Goal: Task Accomplishment & Management: Manage account settings

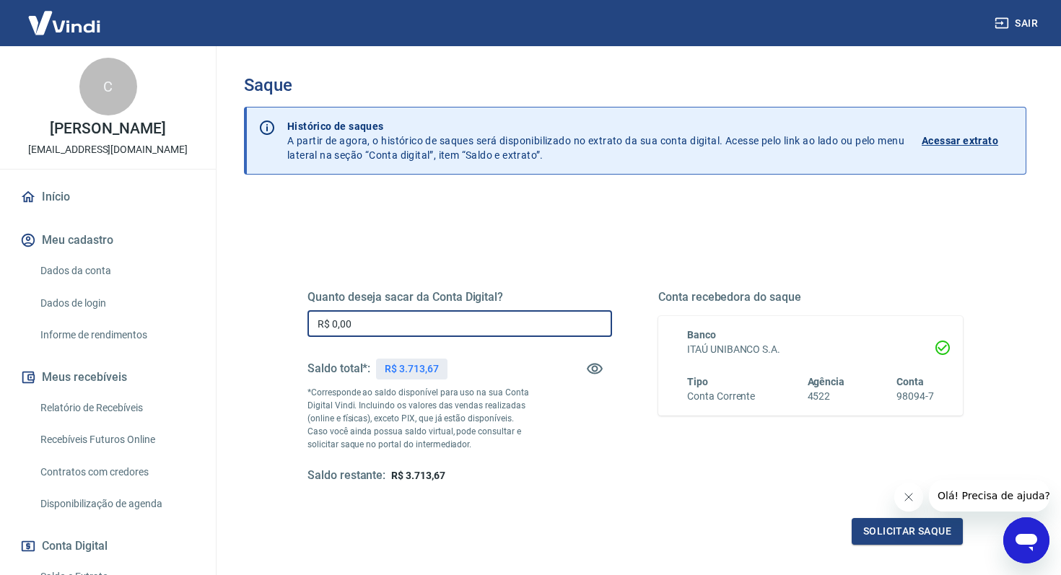
click at [461, 326] on input "R$ 0,00" at bounding box center [459, 323] width 305 height 27
type input "R$ 3.000,00"
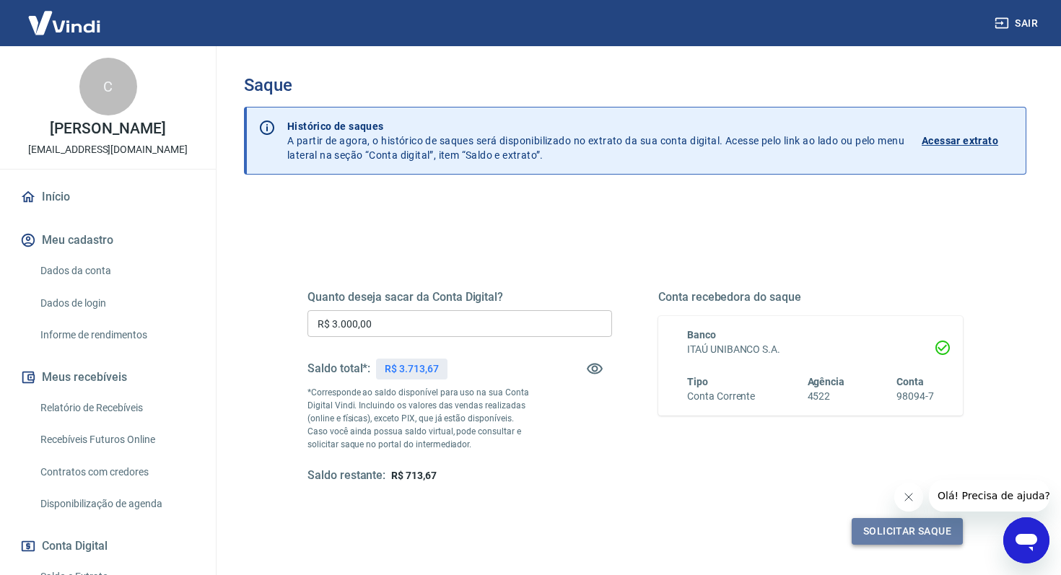
click at [903, 528] on button "Solicitar saque" at bounding box center [907, 531] width 111 height 27
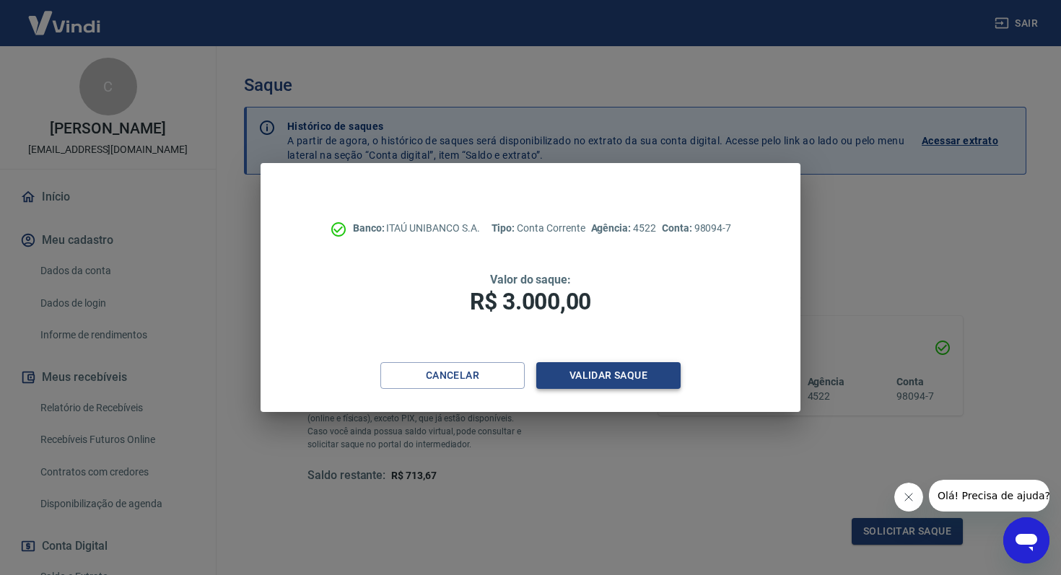
click at [609, 372] on button "Validar saque" at bounding box center [608, 375] width 144 height 27
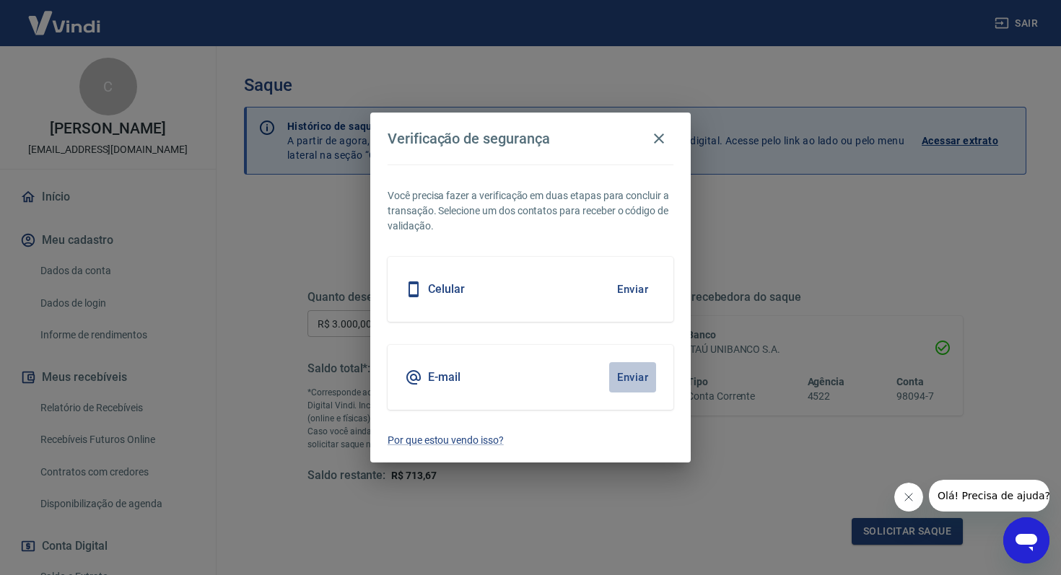
click at [610, 381] on button "Enviar" at bounding box center [632, 377] width 47 height 30
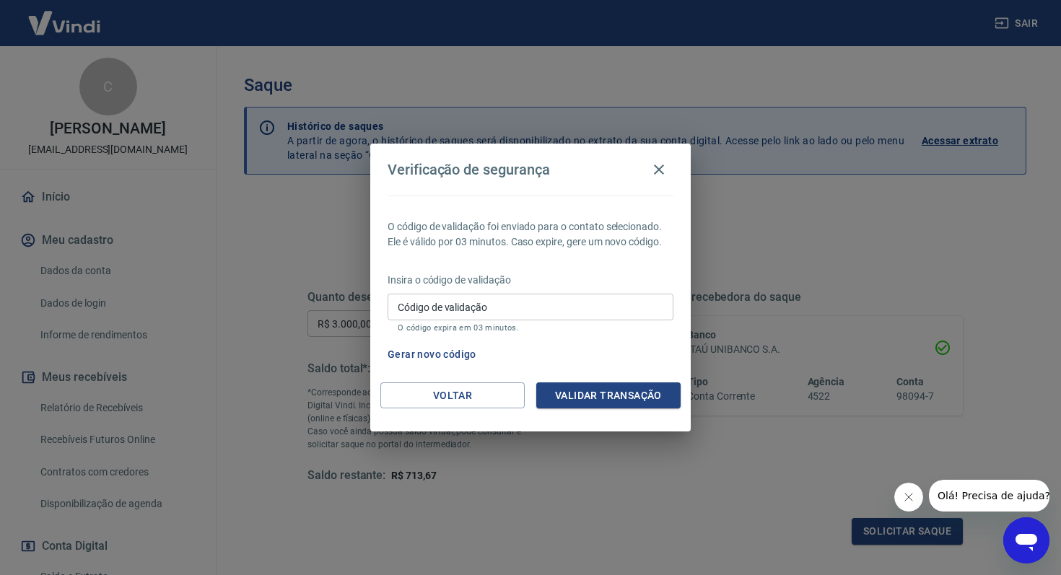
click at [502, 305] on input "Código de validação" at bounding box center [531, 307] width 286 height 27
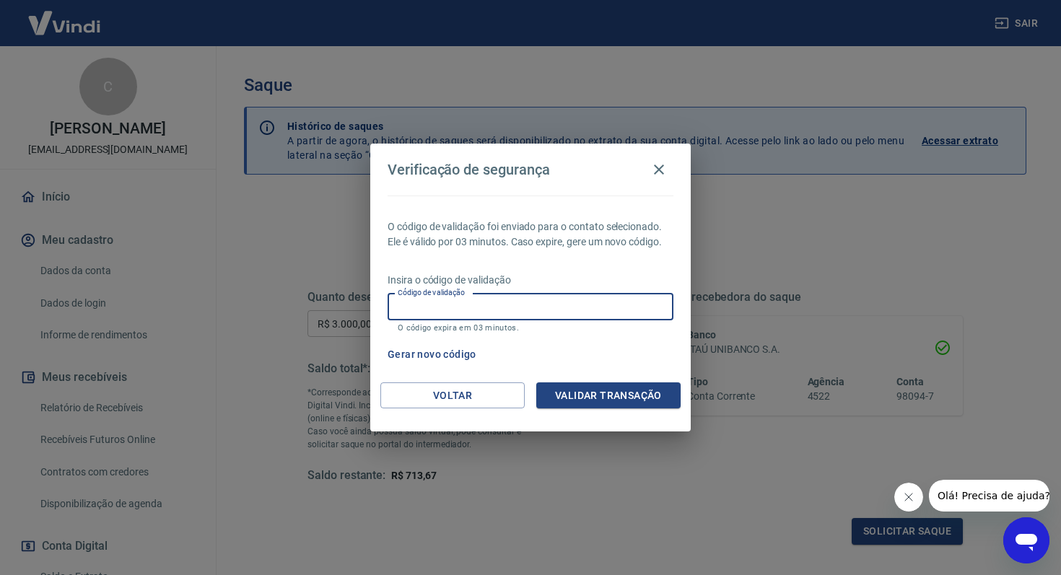
paste input "429331"
type input "429331"
click at [624, 388] on button "Validar transação" at bounding box center [608, 395] width 144 height 27
